Goal: Task Accomplishment & Management: Use online tool/utility

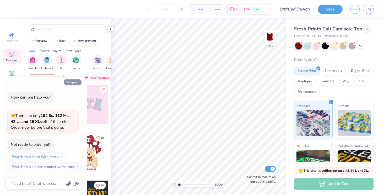
click at [80, 80] on button "Collapse" at bounding box center [73, 82] width 18 height 6
type textarea "x"
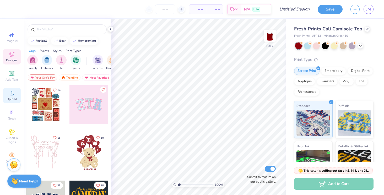
click at [13, 94] on icon at bounding box center [12, 93] width 6 height 6
click at [14, 95] on icon at bounding box center [12, 93] width 6 height 6
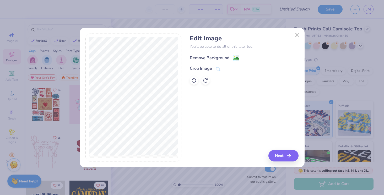
click at [209, 56] on div "Remove Background" at bounding box center [210, 58] width 40 height 6
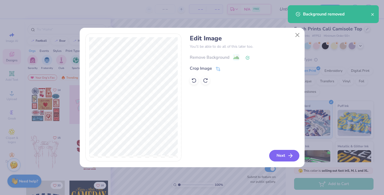
click at [286, 152] on button "Next" at bounding box center [284, 156] width 30 height 12
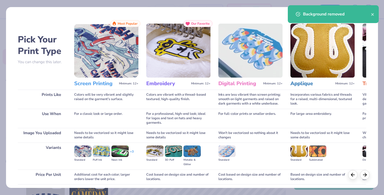
scroll to position [40, 0]
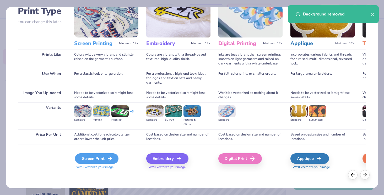
click at [108, 160] on icon at bounding box center [110, 158] width 6 height 6
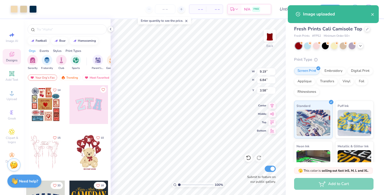
type input "5.83"
type input "4.34"
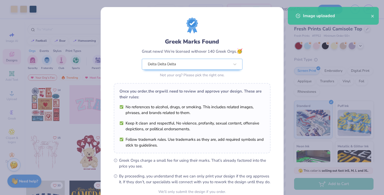
click at [205, 95] on body "Art colors – – Per Item – – Total Est. Delivery N/A FREE Design Title Save JM I…" at bounding box center [192, 97] width 384 height 195
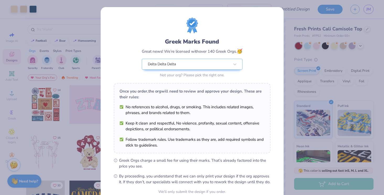
scroll to position [50, 0]
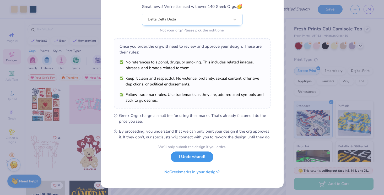
click at [199, 158] on button "I Understand!" at bounding box center [192, 156] width 43 height 11
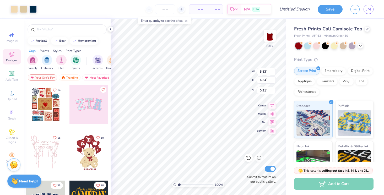
type input "0.90"
type input "1.34"
click at [237, 75] on div "100 % Back W 5.83 H 4.34 Y 1.34 Center Middle Top Bottom Submit to feature on o…" at bounding box center [198, 107] width 175 height 176
click at [334, 72] on div "Embroidery" at bounding box center [333, 70] width 25 height 8
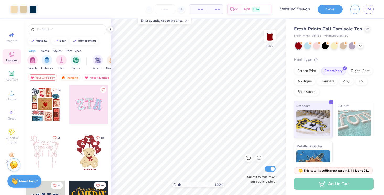
scroll to position [17, 0]
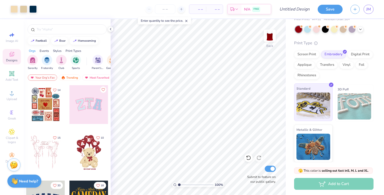
click at [323, 107] on img at bounding box center [313, 105] width 34 height 26
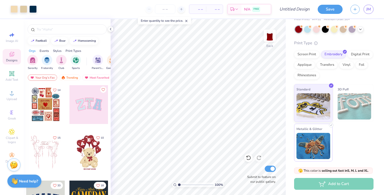
click at [316, 152] on img at bounding box center [313, 146] width 34 height 26
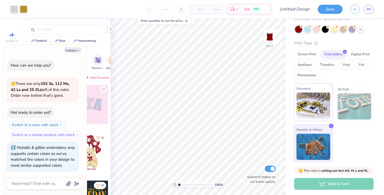
click at [319, 109] on img at bounding box center [313, 105] width 34 height 26
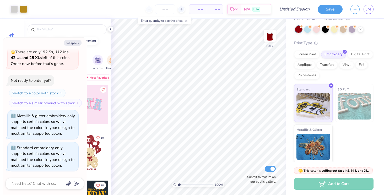
click at [343, 106] on img at bounding box center [354, 106] width 34 height 26
click at [303, 153] on img at bounding box center [313, 146] width 34 height 26
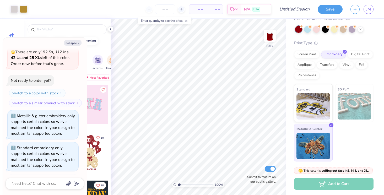
scroll to position [57, 0]
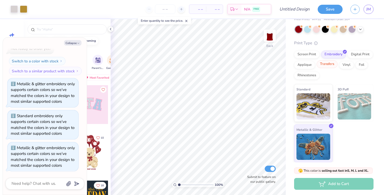
click at [330, 67] on div "Transfers" at bounding box center [326, 64] width 21 height 8
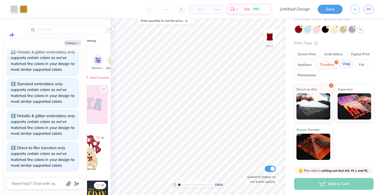
click at [349, 64] on div "Vinyl" at bounding box center [346, 64] width 15 height 8
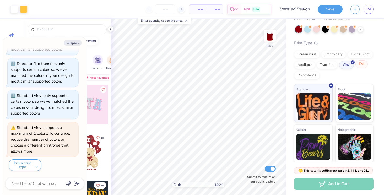
click at [361, 64] on div "Foil" at bounding box center [361, 64] width 12 height 8
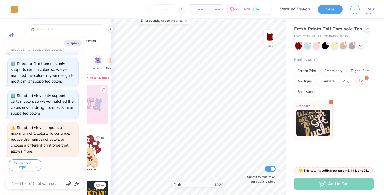
scroll to position [0, 0]
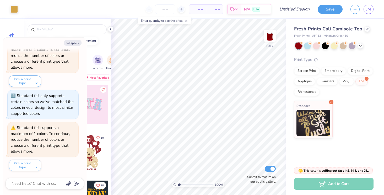
click at [303, 87] on div "Screen Print Embroidery Digital Print Applique Transfers Vinyl Foil Rhinestones" at bounding box center [333, 81] width 79 height 29
click at [304, 83] on div "Applique" at bounding box center [304, 82] width 21 height 8
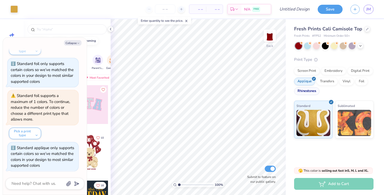
click at [304, 90] on div "Rhinestones" at bounding box center [306, 91] width 25 height 8
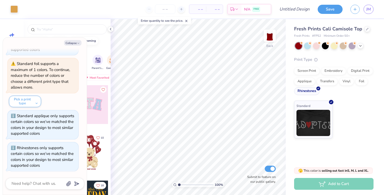
drag, startPoint x: 309, startPoint y: 72, endPoint x: 309, endPoint y: 94, distance: 22.3
click at [309, 72] on div "Screen Print" at bounding box center [306, 71] width 25 height 8
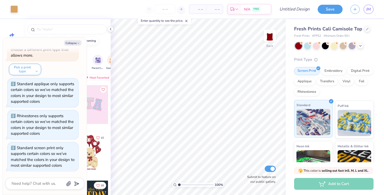
click at [309, 127] on img at bounding box center [313, 122] width 34 height 26
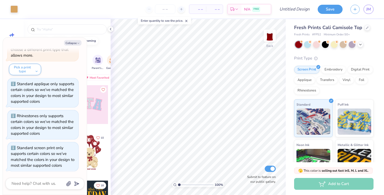
scroll to position [0, 0]
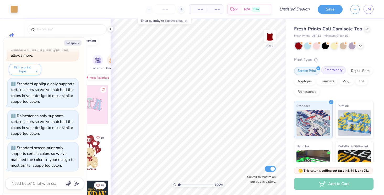
click at [325, 71] on div "Embroidery" at bounding box center [333, 70] width 25 height 8
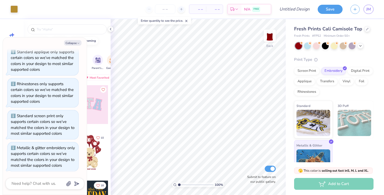
scroll to position [17, 0]
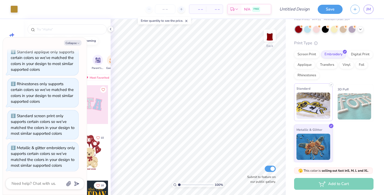
click at [316, 114] on img at bounding box center [313, 105] width 34 height 26
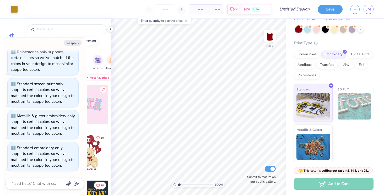
click at [339, 109] on img at bounding box center [354, 106] width 34 height 26
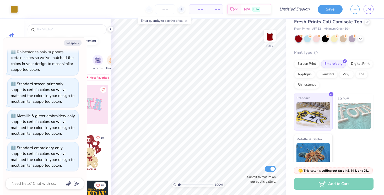
scroll to position [2, 0]
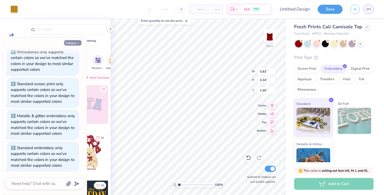
click at [78, 44] on icon "button" at bounding box center [78, 43] width 3 height 3
type textarea "x"
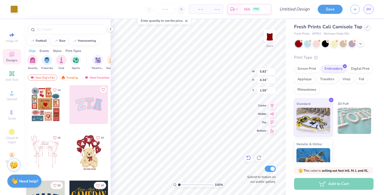
click at [246, 157] on icon at bounding box center [248, 157] width 5 height 5
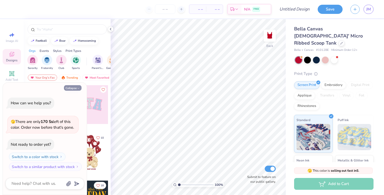
click at [73, 89] on button "Collapse" at bounding box center [73, 88] width 18 height 6
type textarea "x"
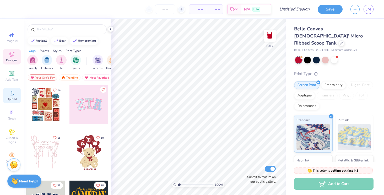
click at [12, 97] on span "Upload" at bounding box center [12, 99] width 10 height 4
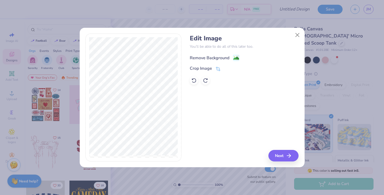
click at [206, 57] on div "Remove Background" at bounding box center [210, 58] width 40 height 6
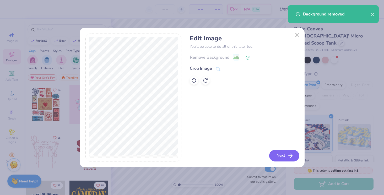
click at [288, 156] on line "button" at bounding box center [290, 156] width 4 height 0
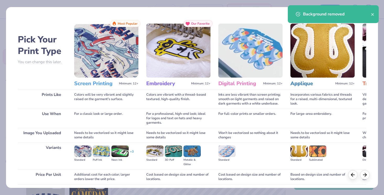
scroll to position [40, 0]
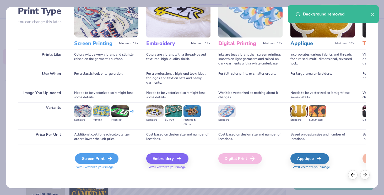
click at [113, 160] on div "Screen Print" at bounding box center [96, 158] width 43 height 10
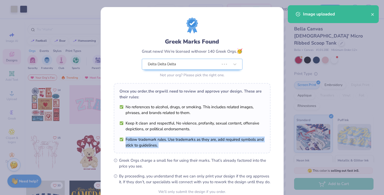
drag, startPoint x: 206, startPoint y: 119, endPoint x: 206, endPoint y: 130, distance: 10.5
click at [206, 130] on div "Greek Marks Found Great news! We’re licensed with over 140 Greek Orgs. 🥳 Delta …" at bounding box center [192, 101] width 157 height 167
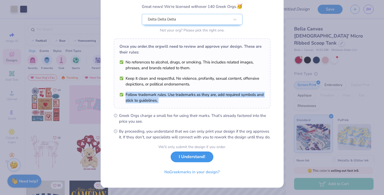
click at [198, 158] on button "I Understand!" at bounding box center [192, 156] width 43 height 11
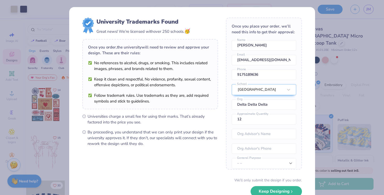
scroll to position [25, 0]
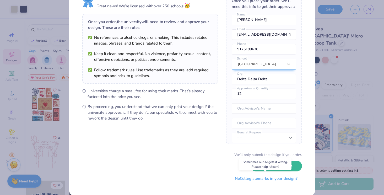
click at [270, 180] on button "No Collegiate marks in your design?" at bounding box center [266, 178] width 72 height 11
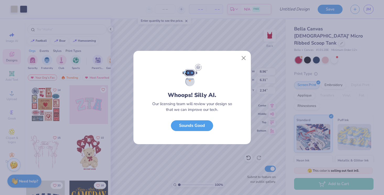
scroll to position [0, 0]
click at [244, 56] on button "Close" at bounding box center [243, 58] width 10 height 10
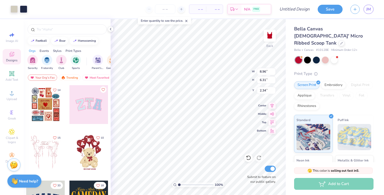
type input "4.07"
type input "2.87"
type input "0.93"
click at [334, 56] on div at bounding box center [334, 59] width 7 height 7
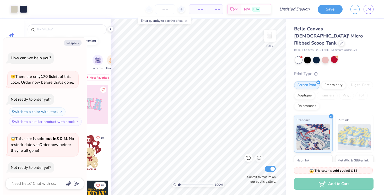
scroll to position [23, 0]
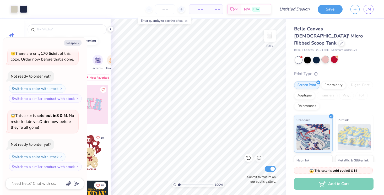
click at [323, 56] on div at bounding box center [325, 59] width 7 height 7
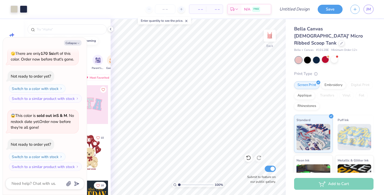
click at [295, 57] on div at bounding box center [298, 60] width 7 height 7
click at [308, 56] on div at bounding box center [307, 59] width 7 height 7
click at [322, 56] on div at bounding box center [325, 59] width 7 height 7
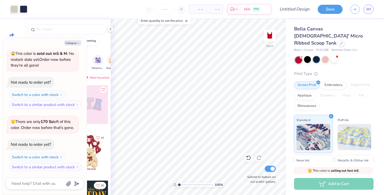
click at [315, 56] on div at bounding box center [316, 59] width 7 height 7
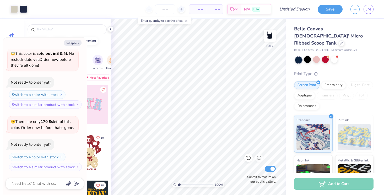
click at [305, 56] on div at bounding box center [307, 59] width 7 height 7
click at [314, 56] on div at bounding box center [316, 59] width 7 height 7
click at [305, 56] on div at bounding box center [307, 59] width 7 height 7
click at [306, 56] on div at bounding box center [307, 59] width 7 height 7
click at [325, 56] on div at bounding box center [325, 59] width 7 height 7
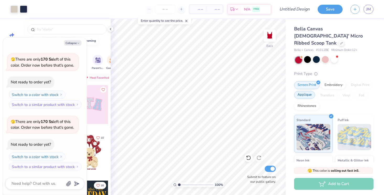
scroll to position [4, 0]
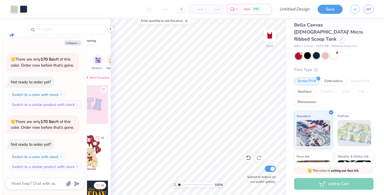
click at [317, 52] on div at bounding box center [316, 55] width 7 height 7
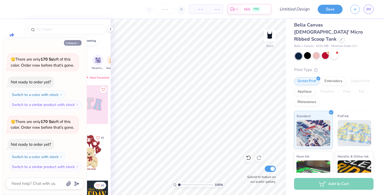
click at [76, 42] on button "Collapse" at bounding box center [73, 43] width 18 height 6
type textarea "x"
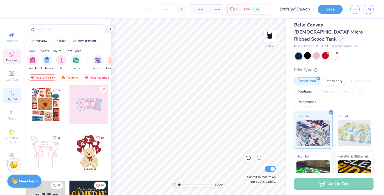
click at [14, 93] on icon at bounding box center [12, 93] width 6 height 6
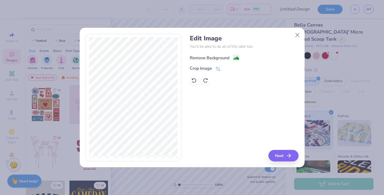
click at [231, 54] on div "Remove Background" at bounding box center [215, 57] width 50 height 7
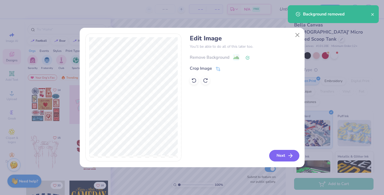
click at [289, 155] on icon "button" at bounding box center [290, 155] width 6 height 6
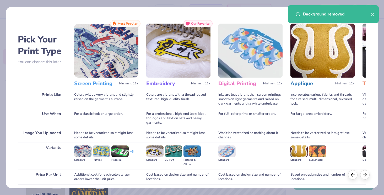
scroll to position [40, 0]
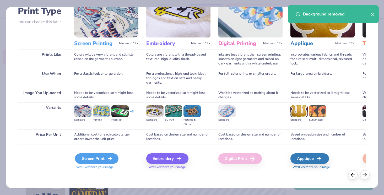
click at [107, 163] on div "Screen Print" at bounding box center [96, 158] width 43 height 10
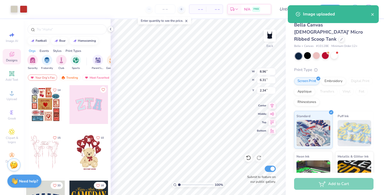
type input "4.94"
type input "3.48"
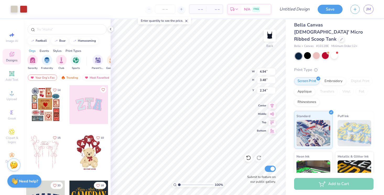
type input "0.73"
type input "4.81"
type input "3.39"
type input "0.69"
type input "4.70"
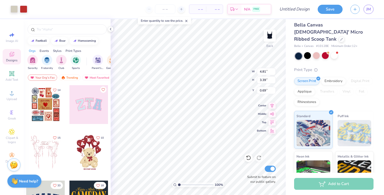
type input "3.26"
type input "0.72"
type input "0.85"
